Goal: Book appointment/travel/reservation

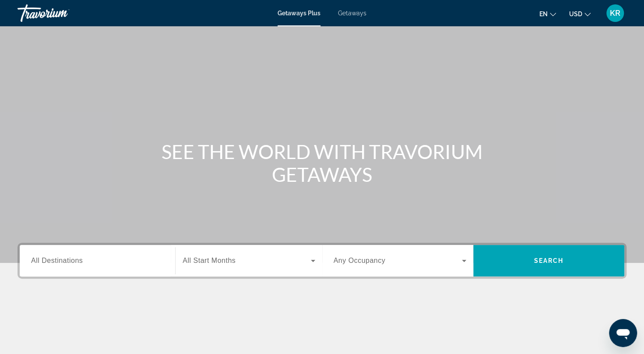
click at [353, 10] on span "Getaways" at bounding box center [352, 13] width 28 height 7
click at [110, 268] on div "Search widget" at bounding box center [97, 260] width 133 height 25
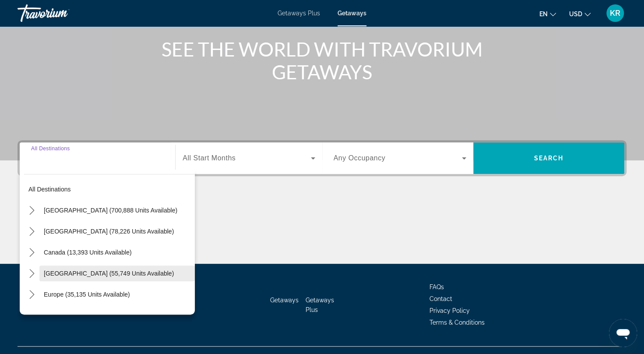
scroll to position [119, 0]
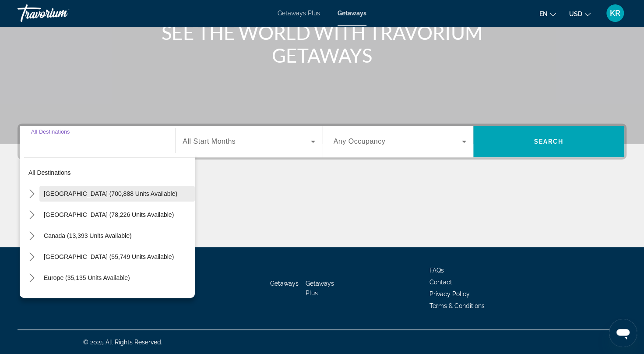
click at [74, 191] on span "[GEOGRAPHIC_DATA] (700,888 units available)" at bounding box center [111, 193] width 134 height 7
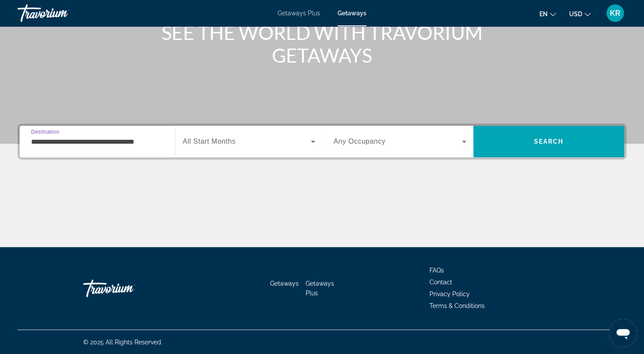
click at [84, 139] on input "**********" at bounding box center [97, 142] width 133 height 11
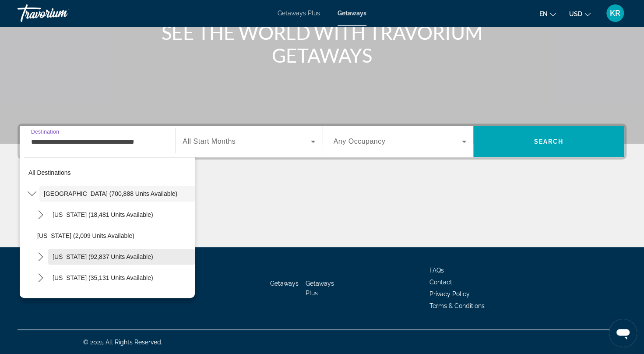
click at [81, 257] on span "[US_STATE] (92,837 units available)" at bounding box center [103, 256] width 101 height 7
type input "**********"
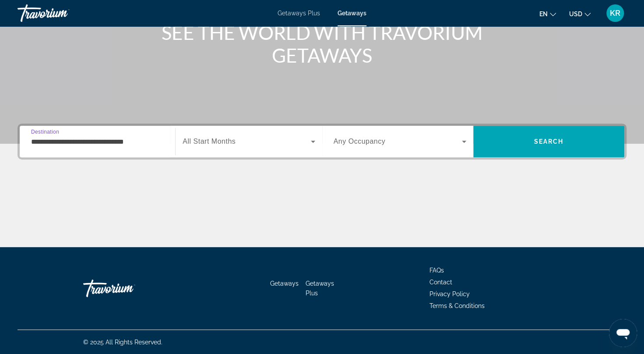
click at [204, 146] on span "Search widget" at bounding box center [247, 141] width 128 height 11
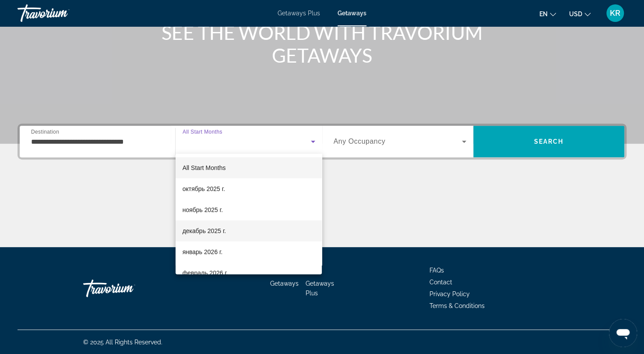
click at [209, 231] on span "декабрь 2025 г." at bounding box center [204, 230] width 43 height 11
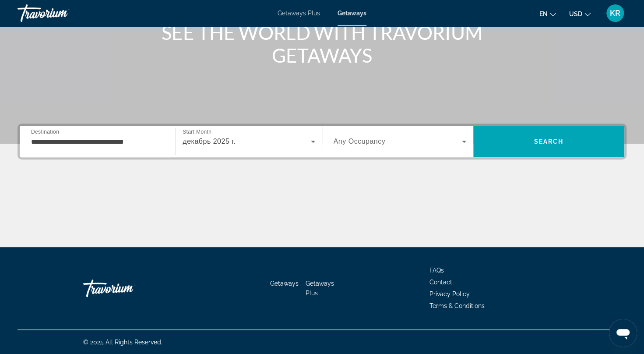
click at [373, 142] on span "Any Occupancy" at bounding box center [360, 140] width 52 height 7
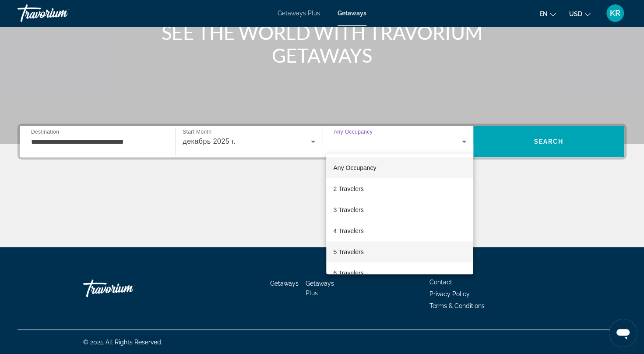
click at [349, 254] on span "5 Travelers" at bounding box center [348, 251] width 30 height 11
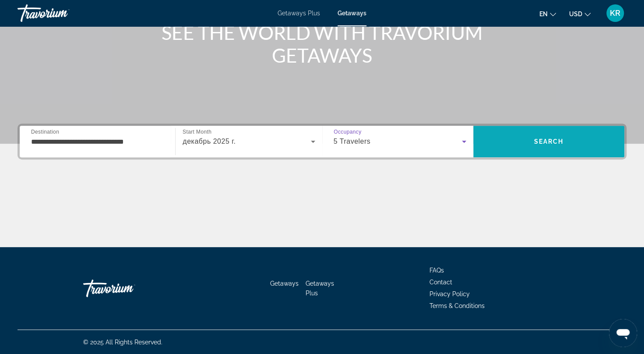
click at [537, 141] on span "Search" at bounding box center [549, 141] width 30 height 7
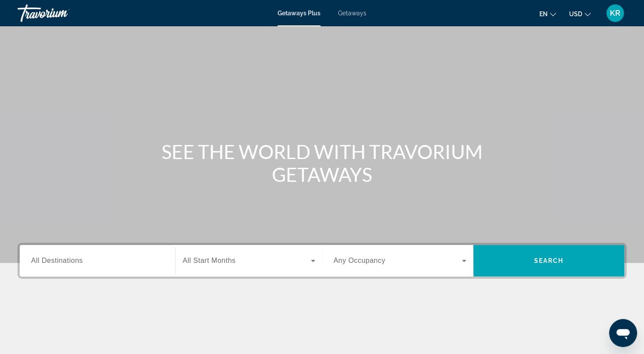
click at [347, 14] on span "Getaways" at bounding box center [352, 13] width 28 height 7
click at [104, 261] on input "Destination All Destinations" at bounding box center [97, 261] width 133 height 11
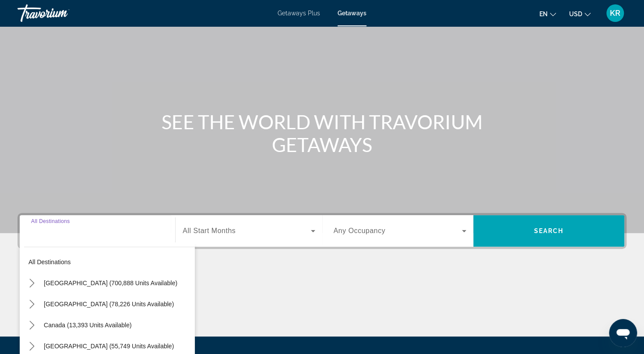
scroll to position [119, 0]
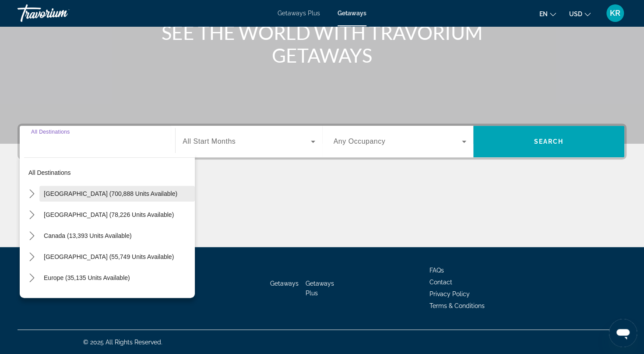
click at [92, 187] on span "Select destination: United States (700,888 units available)" at bounding box center [116, 193] width 155 height 21
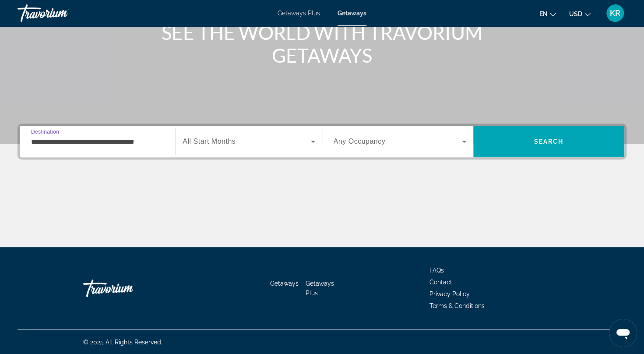
click at [109, 146] on input "**********" at bounding box center [97, 142] width 133 height 11
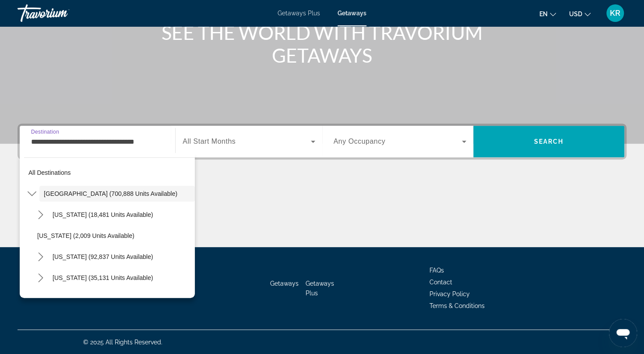
click at [83, 256] on span "[US_STATE] (92,837 units available)" at bounding box center [103, 256] width 101 height 7
type input "**********"
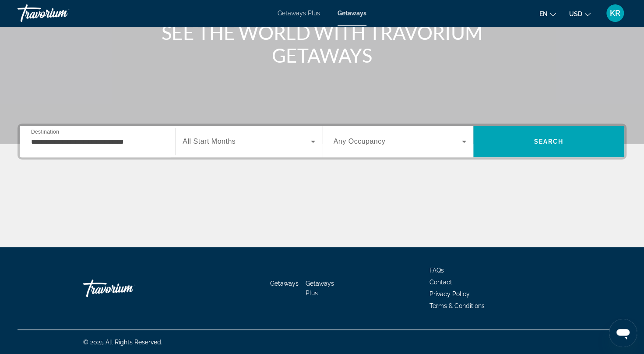
click at [232, 141] on span "All Start Months" at bounding box center [209, 140] width 53 height 7
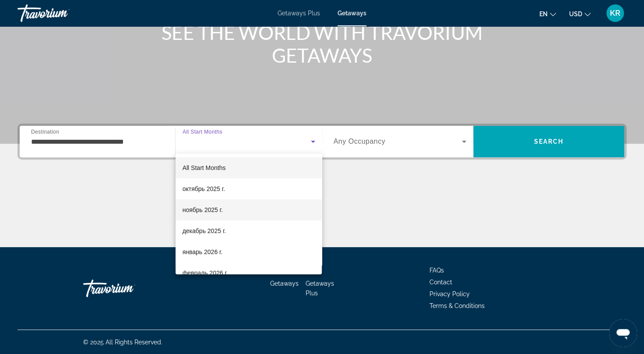
click at [215, 212] on span "ноябрь 2025 г." at bounding box center [203, 209] width 40 height 11
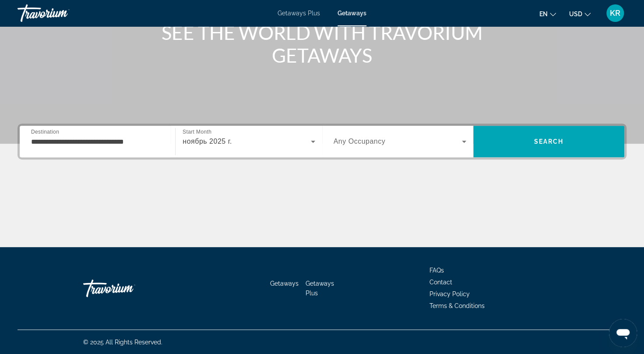
click at [379, 132] on div "Search widget" at bounding box center [400, 141] width 133 height 25
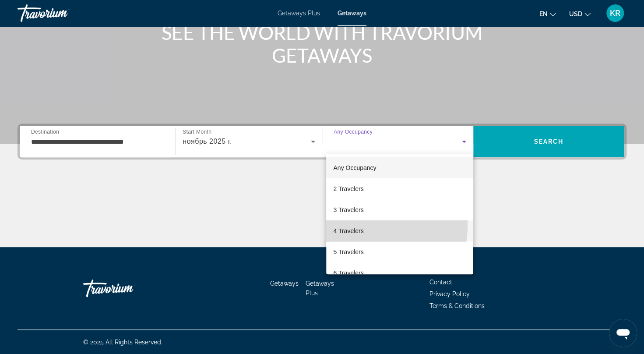
click at [351, 225] on mat-option "4 Travelers" at bounding box center [399, 230] width 147 height 21
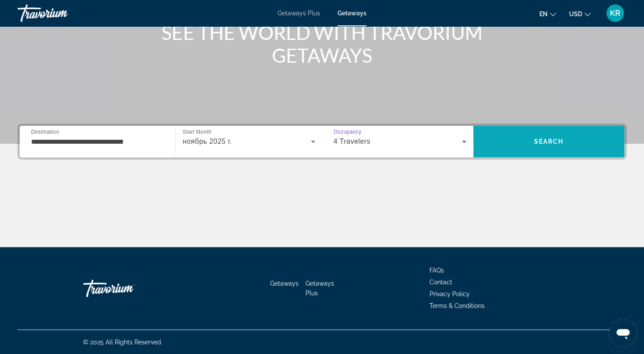
click at [524, 139] on span "Search" at bounding box center [548, 141] width 151 height 21
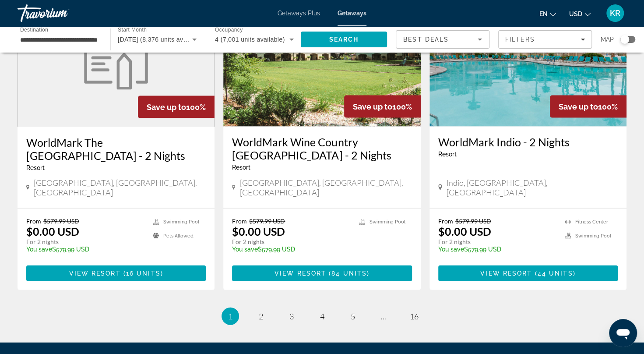
scroll to position [1094, 0]
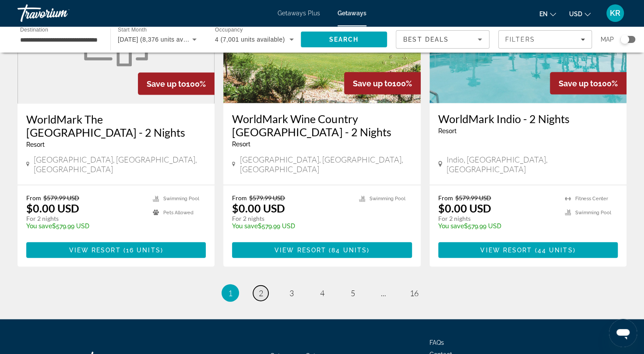
click at [255, 285] on link "page 2" at bounding box center [260, 292] width 15 height 15
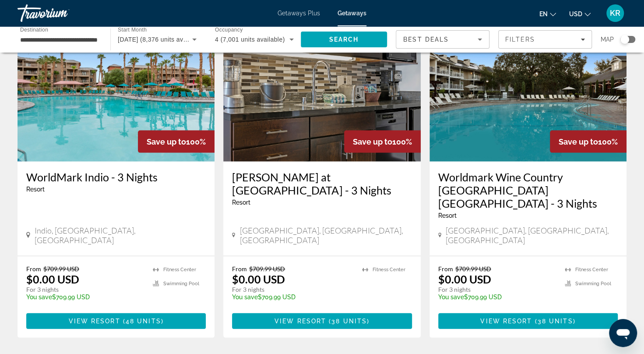
scroll to position [1027, 0]
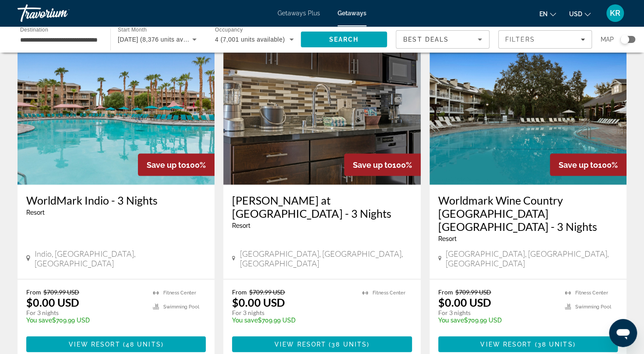
click at [291, 193] on h3 "Wyndham Canterbury at San Francisco - 3 Nights" at bounding box center [321, 206] width 179 height 26
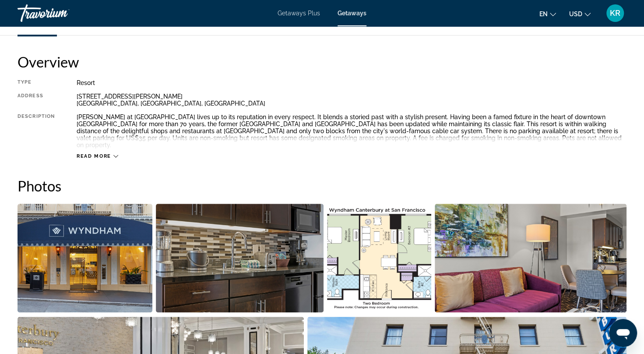
scroll to position [263, 0]
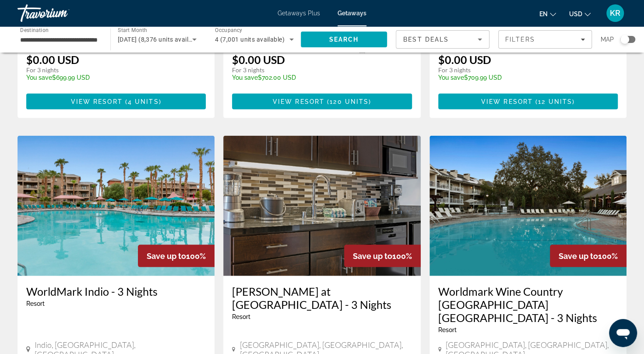
scroll to position [1114, 0]
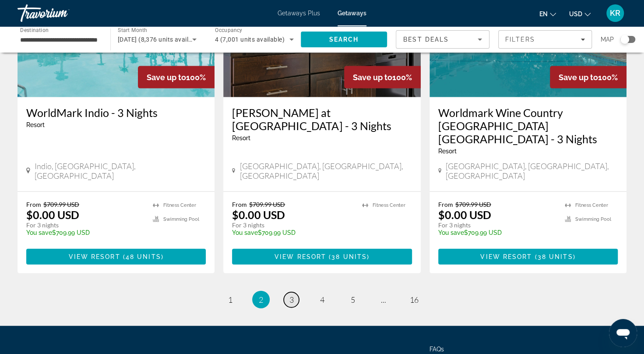
click at [294, 292] on link "page 3" at bounding box center [291, 299] width 15 height 15
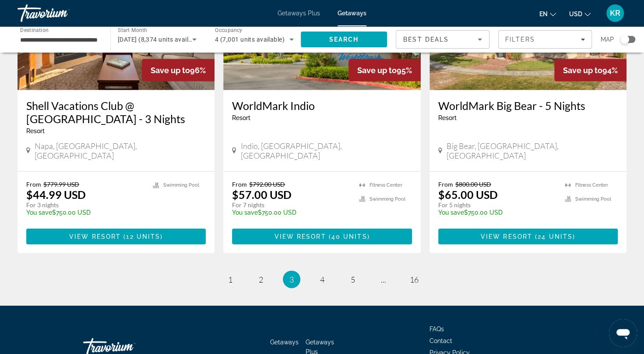
scroll to position [744, 0]
